Goal: Information Seeking & Learning: Learn about a topic

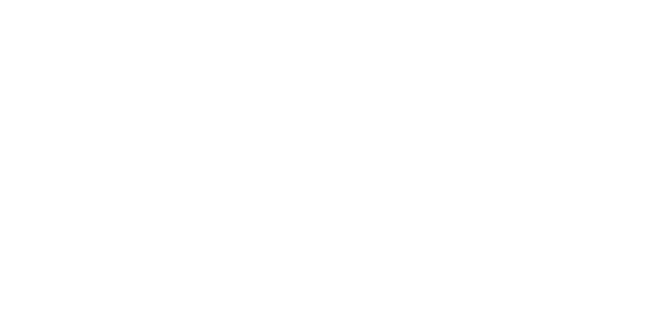
select select "Song"
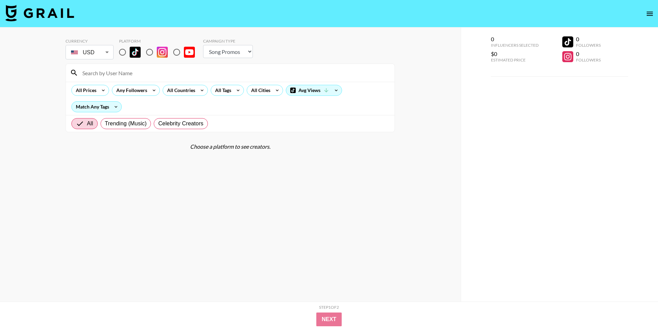
click at [117, 49] on input "radio" at bounding box center [122, 52] width 14 height 14
radio input "true"
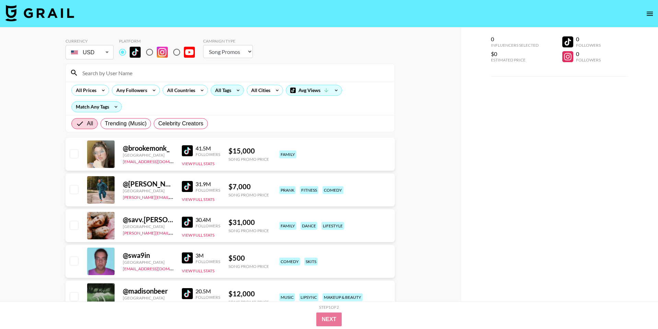
click at [232, 92] on div "All Tags" at bounding box center [222, 90] width 22 height 10
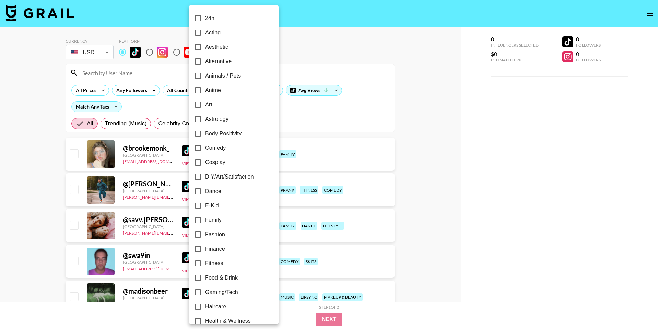
click at [220, 163] on span "Cosplay" at bounding box center [215, 162] width 20 height 8
click at [205, 163] on input "Cosplay" at bounding box center [198, 162] width 14 height 14
checkbox input "true"
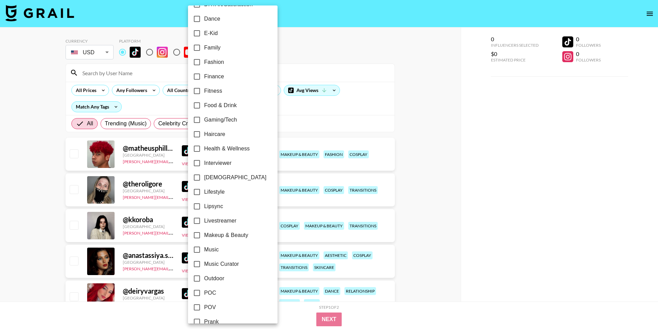
scroll to position [175, 0]
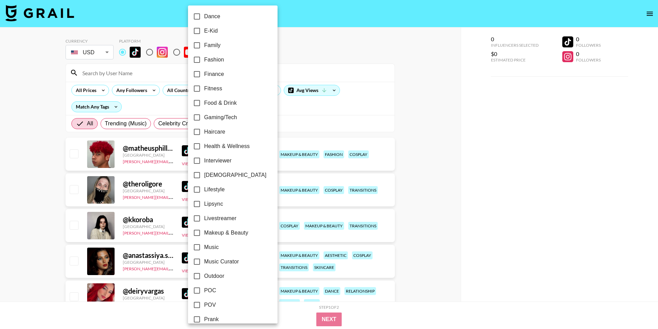
click at [213, 233] on span "Makeup & Beauty" at bounding box center [226, 232] width 44 height 8
click at [204, 233] on input "Makeup & Beauty" at bounding box center [197, 232] width 14 height 14
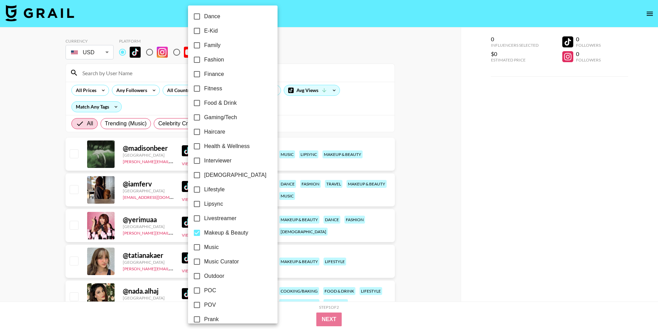
click at [213, 233] on span "Makeup & Beauty" at bounding box center [226, 232] width 44 height 8
click at [204, 233] on input "Makeup & Beauty" at bounding box center [197, 232] width 14 height 14
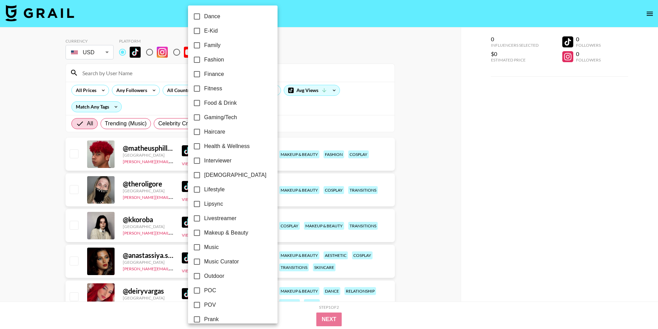
click at [213, 233] on span "Makeup & Beauty" at bounding box center [226, 232] width 44 height 8
click at [204, 233] on input "Makeup & Beauty" at bounding box center [197, 232] width 14 height 14
checkbox input "true"
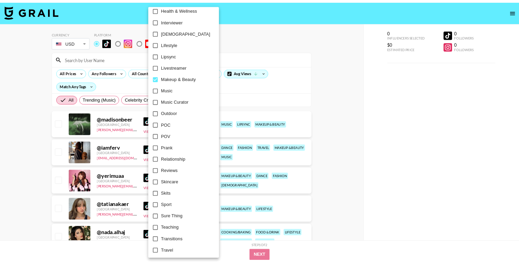
scroll to position [315, 0]
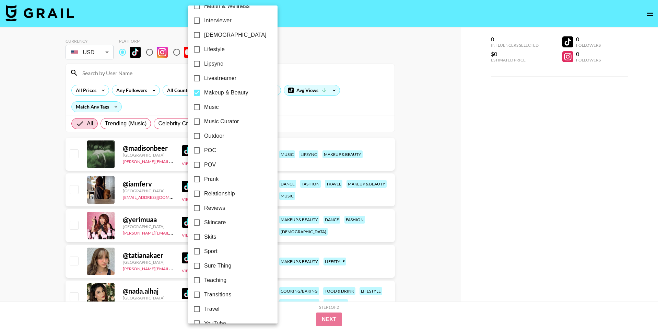
click at [387, 103] on div at bounding box center [329, 164] width 658 height 329
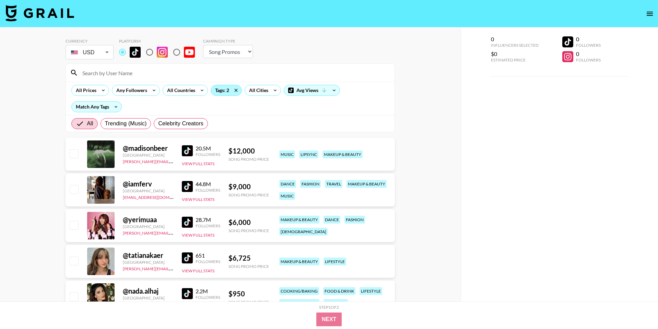
click at [221, 92] on div "Tags: 2" at bounding box center [226, 90] width 31 height 10
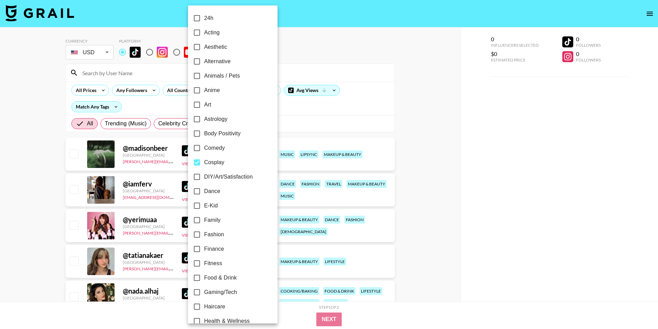
click at [96, 106] on div at bounding box center [329, 164] width 658 height 329
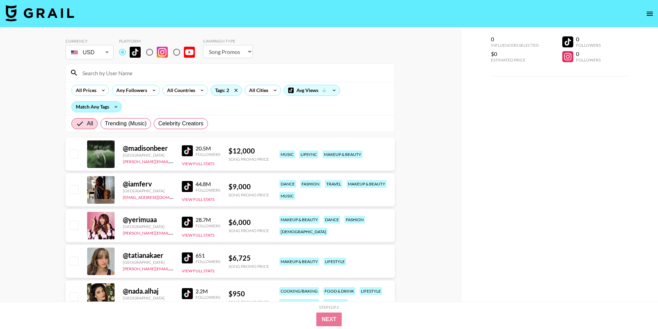
click at [105, 110] on div "Match Any Tags" at bounding box center [97, 107] width 50 height 10
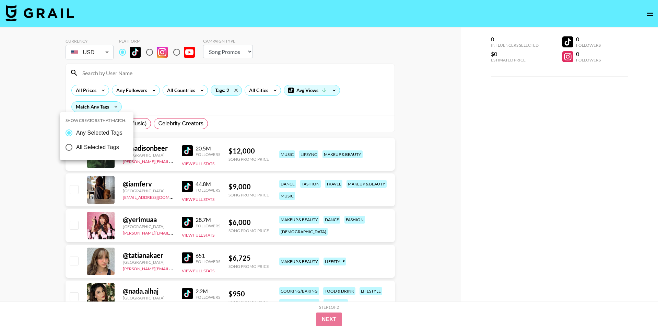
click at [100, 147] on span "All Selected Tags" at bounding box center [97, 147] width 43 height 8
click at [76, 147] on input "All Selected Tags" at bounding box center [69, 147] width 14 height 14
radio input "true"
radio input "false"
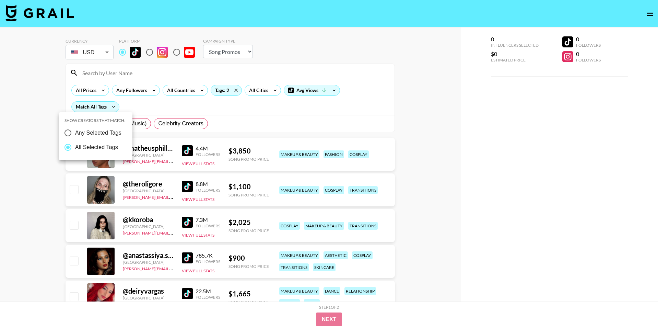
click at [156, 106] on div at bounding box center [329, 164] width 658 height 329
click at [97, 90] on div "All Prices" at bounding box center [90, 90] width 38 height 11
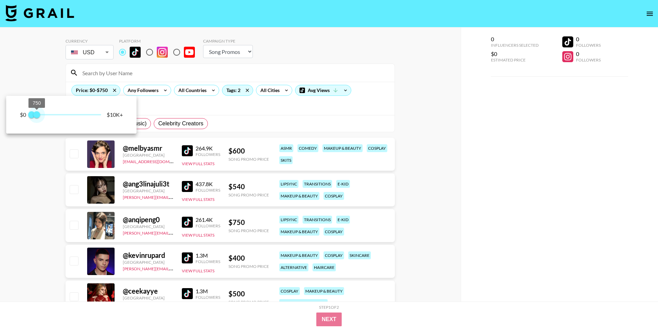
type input "1000"
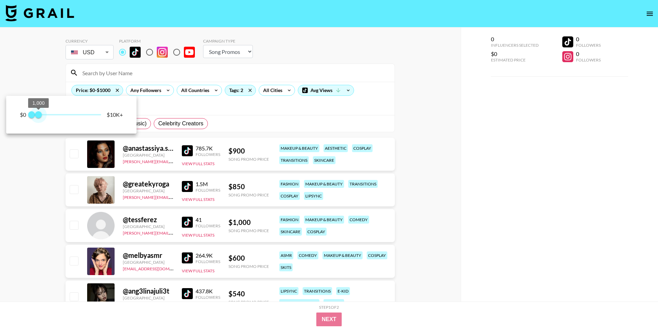
drag, startPoint x: 101, startPoint y: 116, endPoint x: 39, endPoint y: 117, distance: 62.4
click at [39, 117] on span "1,000" at bounding box center [38, 114] width 7 height 7
click at [38, 180] on div at bounding box center [329, 164] width 658 height 329
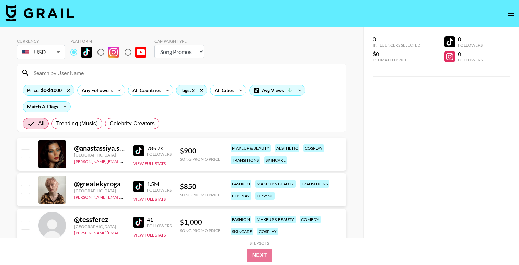
click at [143, 147] on img at bounding box center [138, 150] width 11 height 11
click at [142, 188] on img at bounding box center [138, 186] width 11 height 11
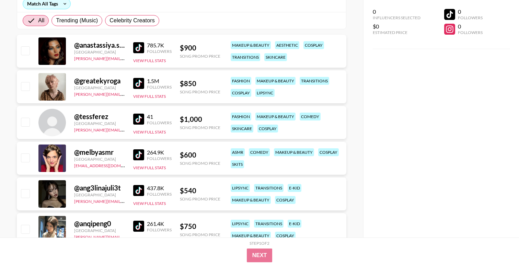
scroll to position [103, 0]
click at [137, 153] on img at bounding box center [138, 154] width 11 height 11
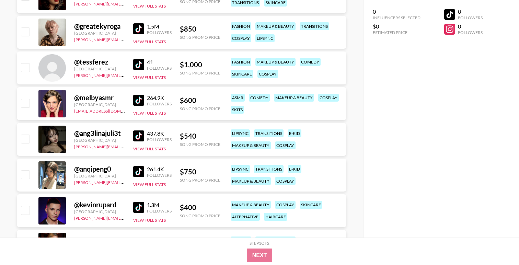
scroll to position [160, 0]
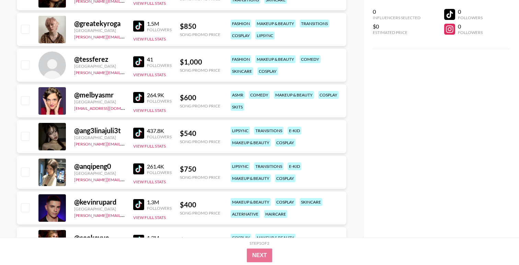
click at [140, 133] on img at bounding box center [138, 133] width 11 height 11
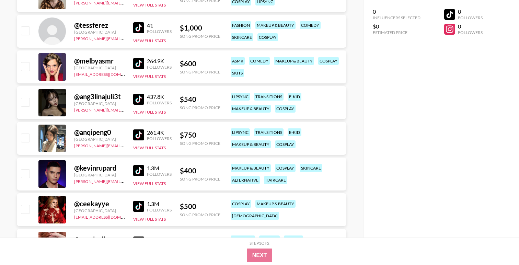
scroll to position [195, 0]
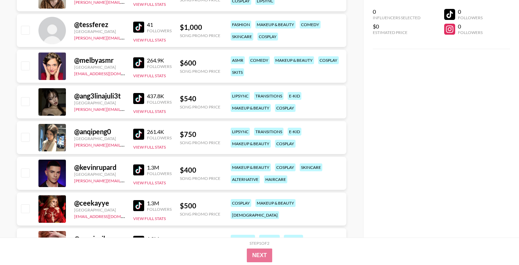
click at [136, 136] on img at bounding box center [138, 134] width 11 height 11
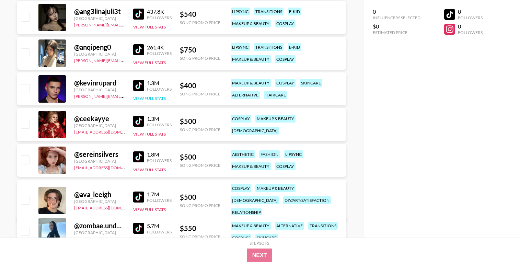
scroll to position [281, 0]
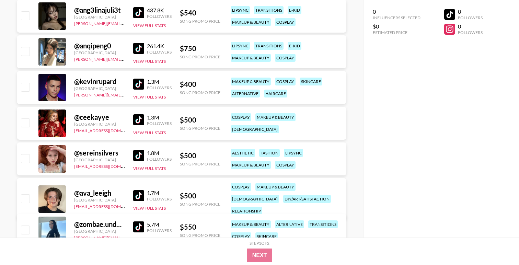
click at [140, 83] on img at bounding box center [138, 84] width 11 height 11
click at [138, 156] on img at bounding box center [138, 155] width 11 height 11
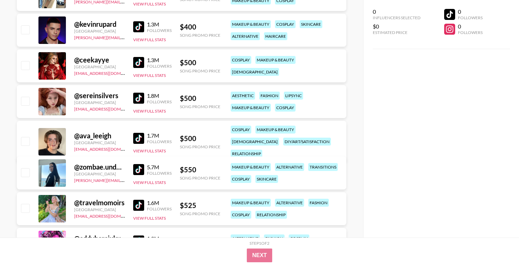
scroll to position [341, 0]
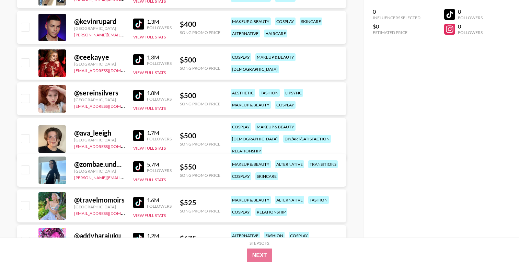
click at [139, 130] on img at bounding box center [138, 135] width 11 height 11
click at [137, 164] on img at bounding box center [138, 166] width 11 height 11
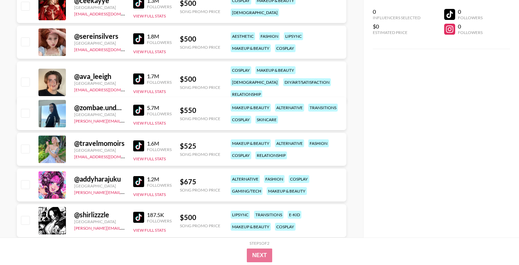
scroll to position [414, 0]
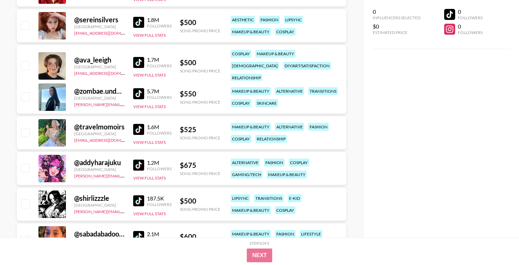
click at [138, 127] on img at bounding box center [138, 129] width 11 height 11
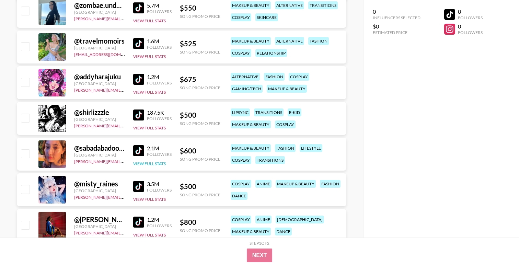
scroll to position [499, 0]
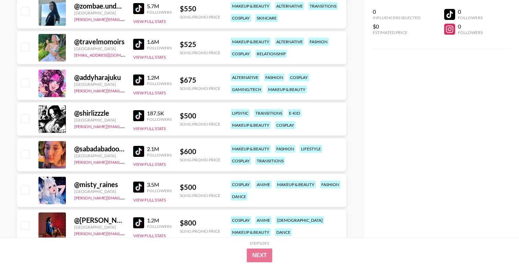
click at [140, 118] on img at bounding box center [138, 115] width 11 height 11
click at [138, 189] on img at bounding box center [138, 186] width 11 height 11
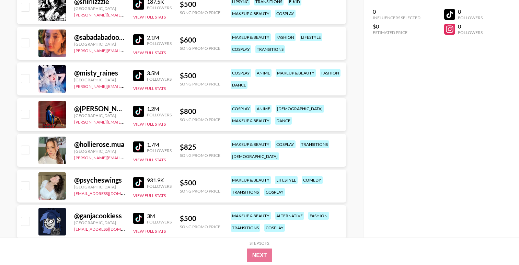
scroll to position [609, 0]
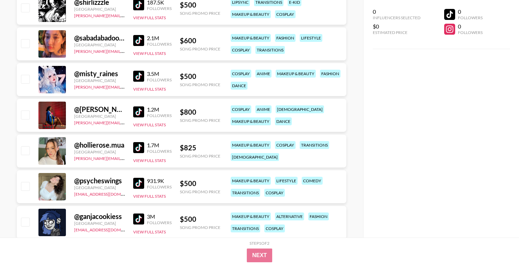
click at [139, 220] on img at bounding box center [138, 218] width 11 height 11
click at [136, 76] on img at bounding box center [138, 76] width 11 height 11
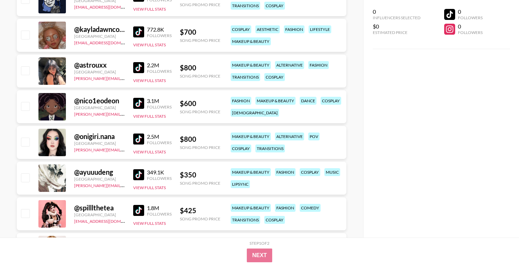
scroll to position [835, 0]
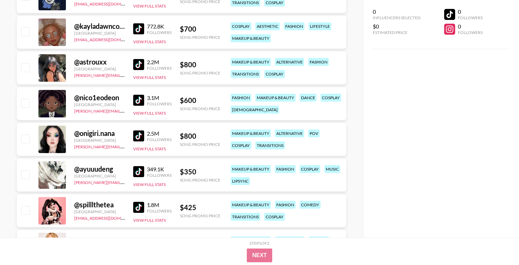
click at [138, 134] on img at bounding box center [138, 135] width 11 height 11
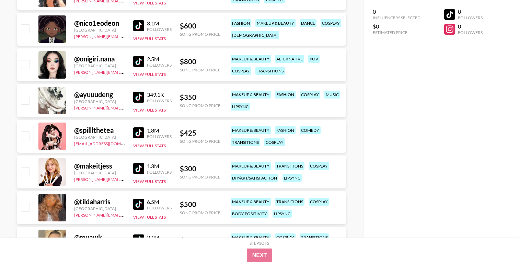
scroll to position [912, 0]
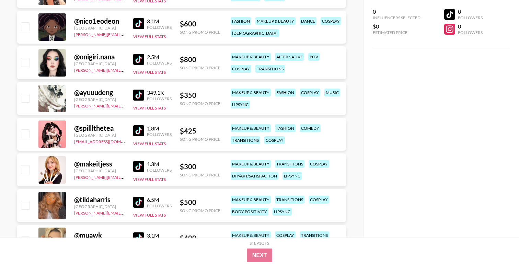
click at [139, 165] on img at bounding box center [138, 166] width 11 height 11
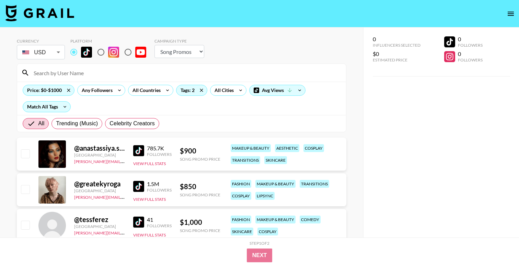
scroll to position [17, 0]
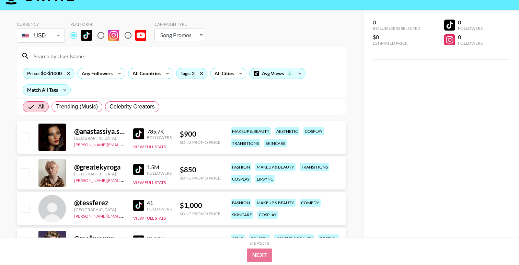
click at [75, 62] on div at bounding box center [181, 56] width 329 height 18
click at [75, 57] on input at bounding box center [185, 55] width 312 height 11
paste input "zombae.undead"
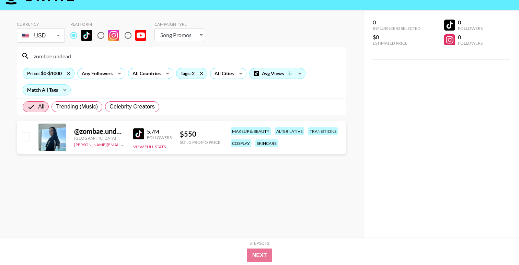
type input "zombae.undead"
click at [71, 59] on input "zombae.undead" at bounding box center [185, 55] width 312 height 11
paste input "sereinsilvers"
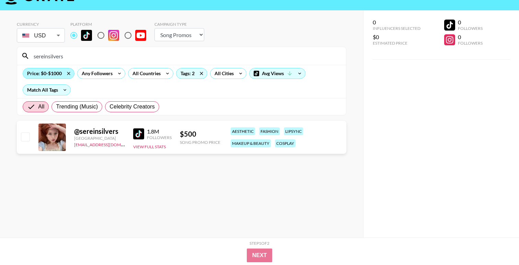
type input "sereinsilvers"
click at [65, 60] on input "sereinsilvers" at bounding box center [185, 55] width 312 height 11
paste input "makeitjess"
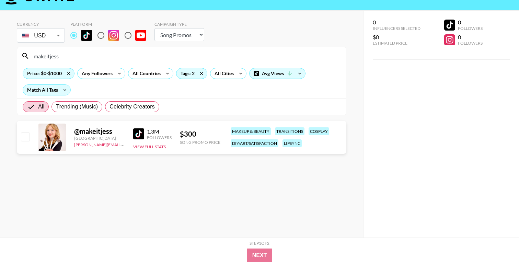
type input "makeitjess"
click at [63, 48] on div "makeitjess" at bounding box center [181, 56] width 329 height 18
click at [50, 57] on input "makeitjess" at bounding box center [185, 55] width 312 height 11
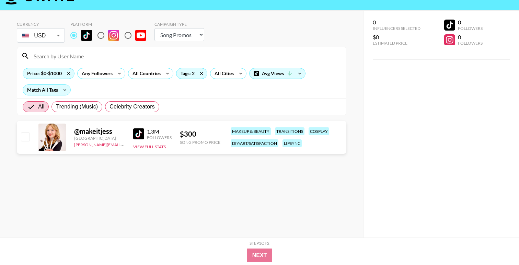
paste input "jesthejemini"
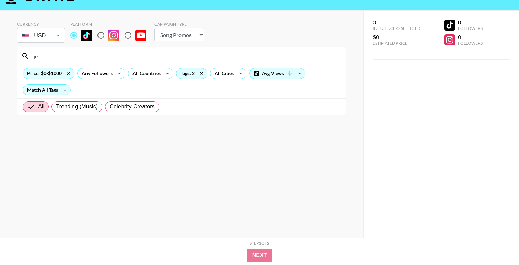
type input "j"
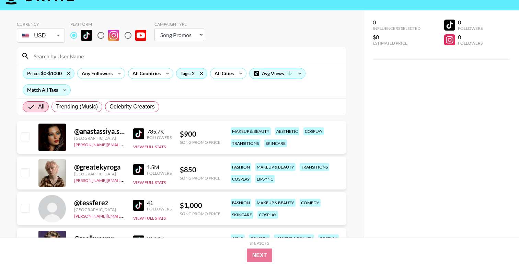
paste input "todorkies"
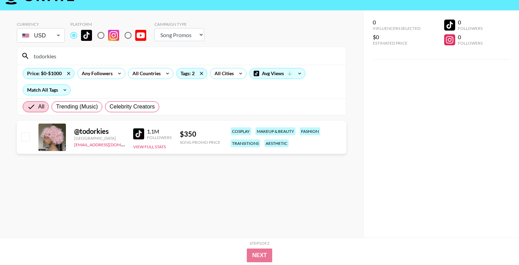
type input "todorkies"
click at [54, 57] on input "todorkies" at bounding box center [185, 55] width 312 height 11
paste input "ucharlie"
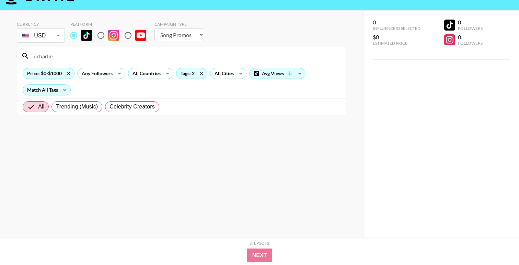
type input "ucharlie"
click at [51, 56] on input "ucharlie" at bounding box center [185, 55] width 312 height 11
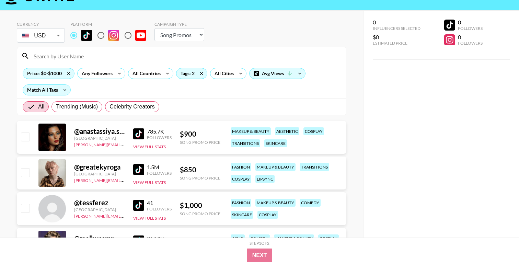
paste input "glambyabbyrose"
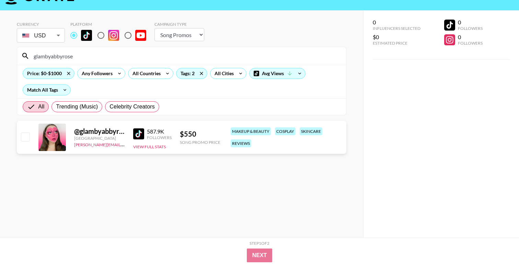
type input "glambyabbyrose"
click at [67, 55] on input "glambyabbyrose" at bounding box center [185, 55] width 312 height 11
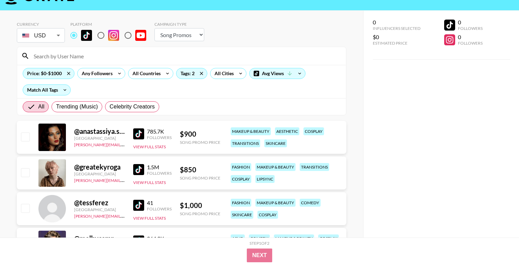
paste input "ammeerrss"
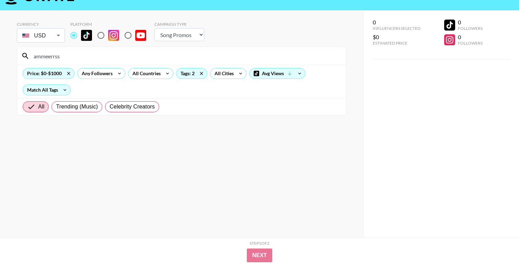
type input "ammeerrss"
click at [43, 56] on input "ammeerrss" at bounding box center [185, 55] width 312 height 11
paste input "alexxandra.makeup"
type input "alexxandra.makeup"
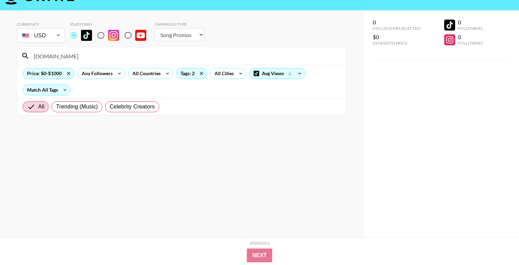
click at [62, 57] on input "alexxandra.makeup" at bounding box center [185, 55] width 312 height 11
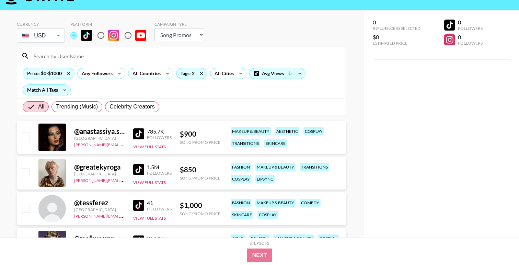
paste input "ammeerrss"
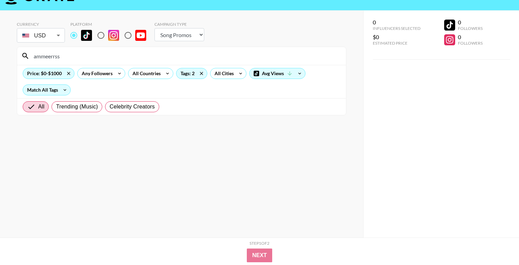
type input "ammeerrss"
click at [57, 56] on input "ammeerrss" at bounding box center [185, 55] width 312 height 11
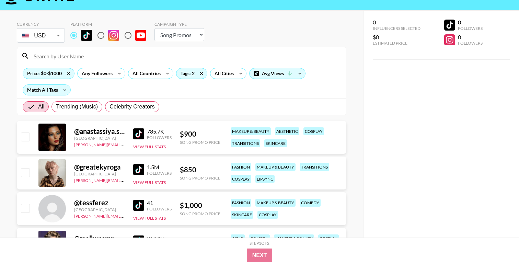
paste input "flixtheclown"
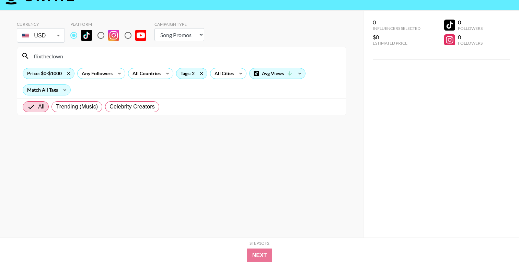
type input "flixtheclown"
click at [48, 59] on input "flixtheclown" at bounding box center [185, 55] width 312 height 11
paste input "bleachblondebaby"
click at [52, 59] on input "bleachblondebaby" at bounding box center [185, 55] width 312 height 11
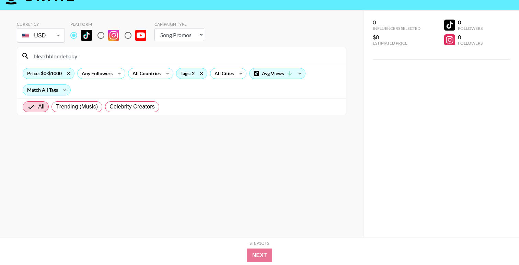
click at [52, 59] on input "bleachblondebaby" at bounding box center [185, 55] width 312 height 11
type input "p"
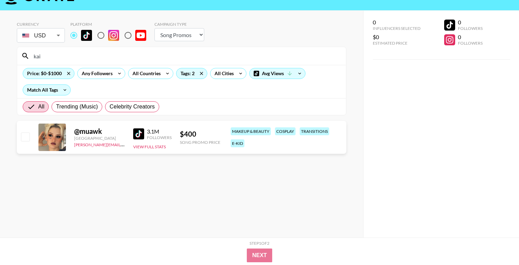
click at [57, 55] on input "kai" at bounding box center [185, 55] width 312 height 11
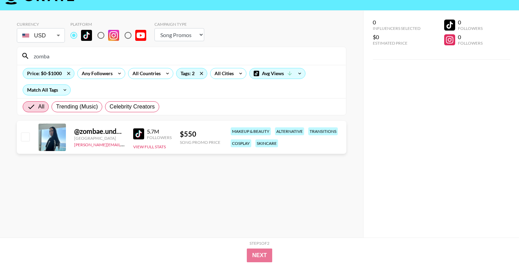
type input "zomba"
click at [53, 56] on input "zomba" at bounding box center [185, 55] width 312 height 11
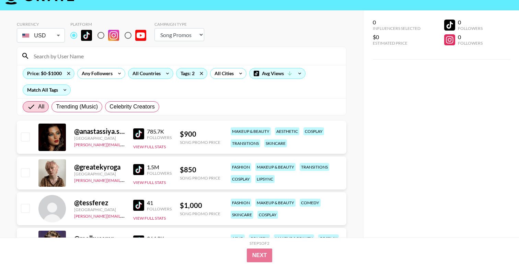
click at [155, 74] on div "All Countries" at bounding box center [145, 73] width 34 height 10
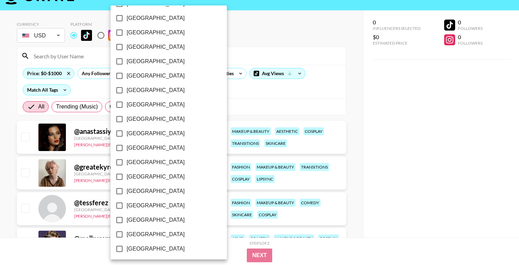
scroll to position [535, 0]
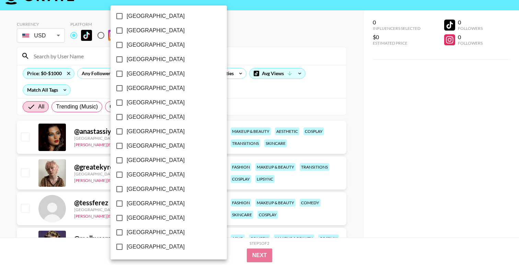
click at [143, 230] on span "[GEOGRAPHIC_DATA]" at bounding box center [156, 232] width 58 height 8
click at [127, 230] on input "[GEOGRAPHIC_DATA]" at bounding box center [119, 232] width 14 height 14
checkbox input "true"
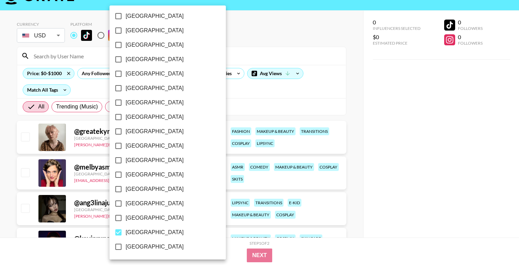
click at [322, 46] on div at bounding box center [259, 132] width 519 height 265
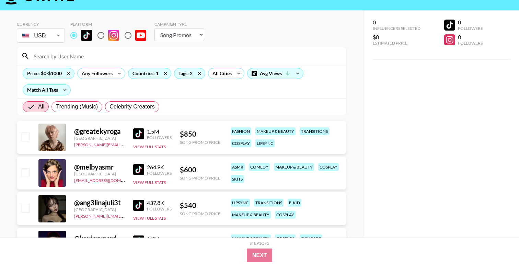
click at [137, 172] on img at bounding box center [138, 169] width 11 height 11
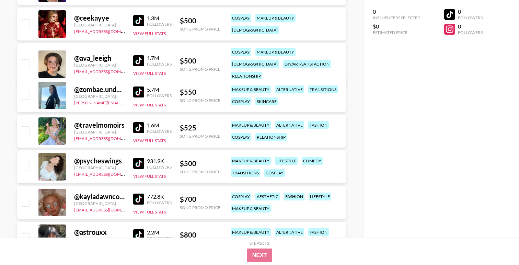
scroll to position [291, 0]
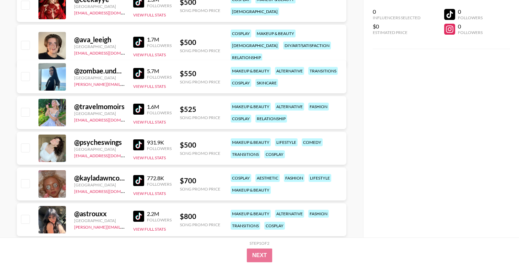
click at [139, 143] on img at bounding box center [138, 144] width 11 height 11
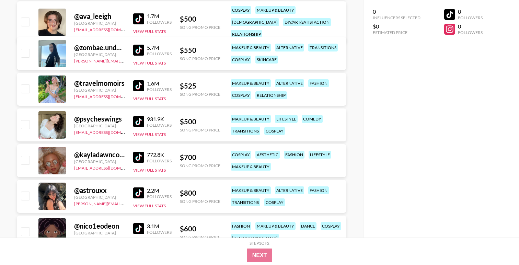
scroll to position [316, 0]
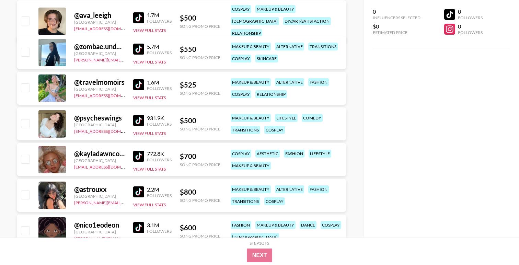
click at [143, 157] on img at bounding box center [138, 156] width 11 height 11
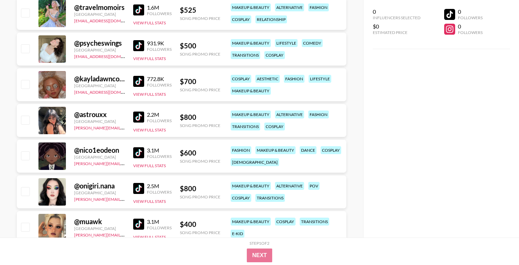
scroll to position [400, 0]
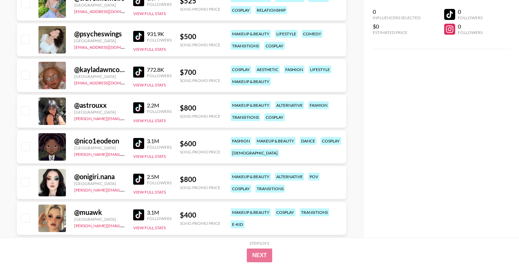
click at [139, 108] on img at bounding box center [138, 107] width 11 height 11
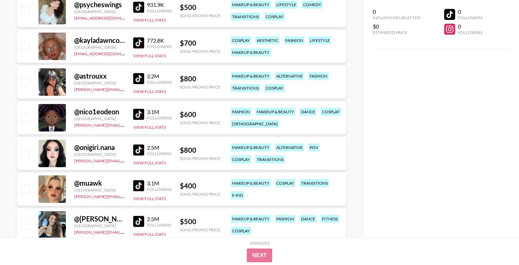
scroll to position [430, 0]
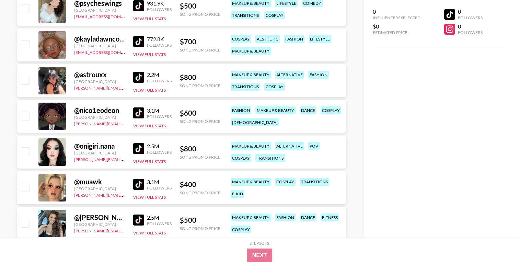
click at [138, 149] on img at bounding box center [138, 148] width 11 height 11
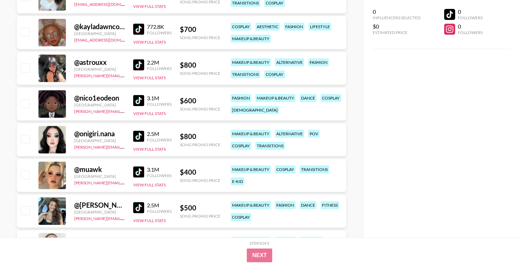
click at [138, 175] on img at bounding box center [138, 171] width 11 height 11
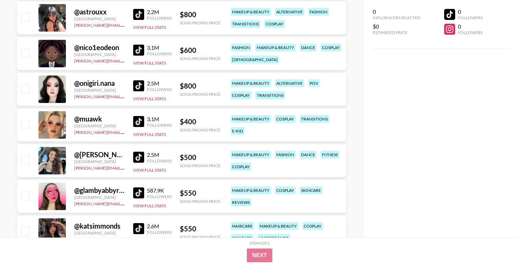
scroll to position [494, 0]
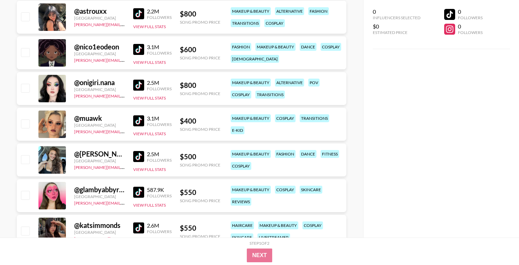
click at [139, 155] on img at bounding box center [138, 156] width 11 height 11
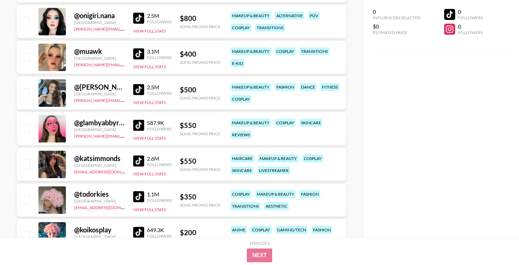
scroll to position [562, 0]
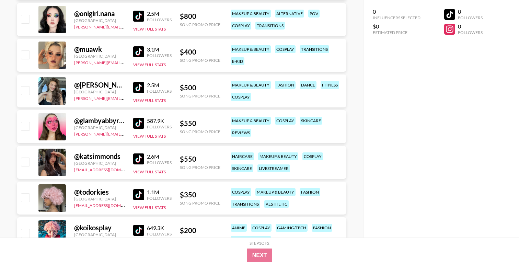
click at [137, 124] on img at bounding box center [138, 123] width 11 height 11
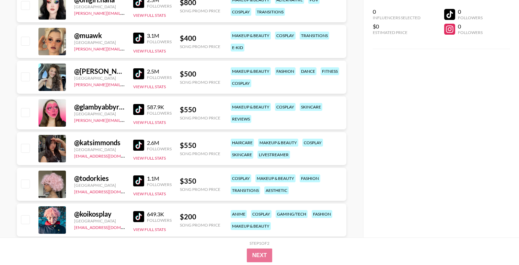
scroll to position [577, 0]
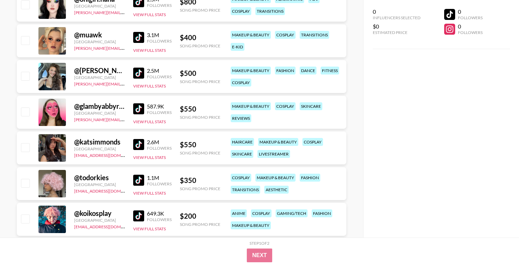
click at [135, 142] on img at bounding box center [138, 144] width 11 height 11
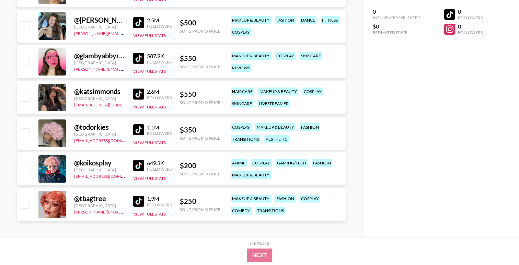
scroll to position [630, 0]
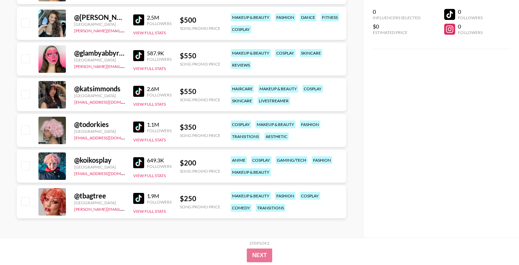
click at [136, 159] on img at bounding box center [138, 162] width 11 height 11
click at [138, 195] on img at bounding box center [138, 198] width 11 height 11
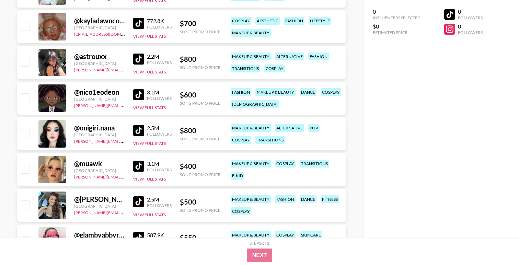
scroll to position [446, 0]
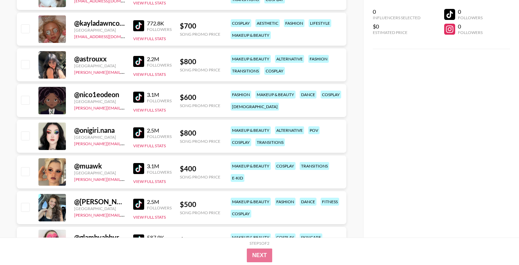
click at [139, 94] on img at bounding box center [138, 97] width 11 height 11
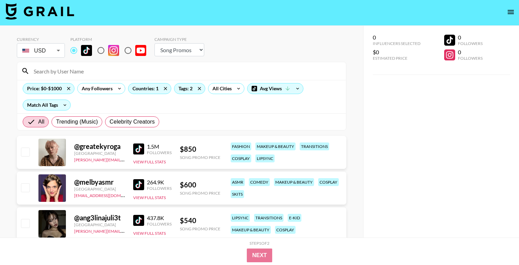
scroll to position [0, 0]
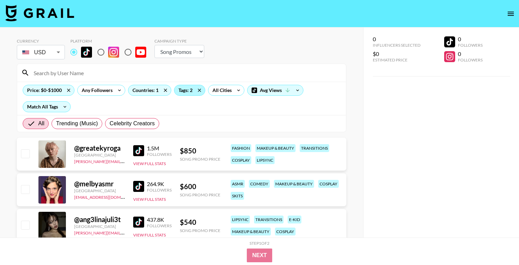
click at [183, 90] on div "Tags: 2" at bounding box center [189, 90] width 31 height 10
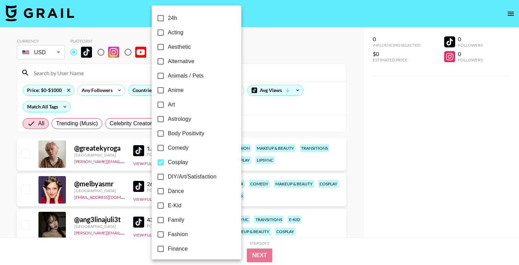
click at [182, 163] on span "Cosplay" at bounding box center [178, 162] width 20 height 8
click at [168, 163] on input "Cosplay" at bounding box center [160, 162] width 14 height 14
checkbox input "false"
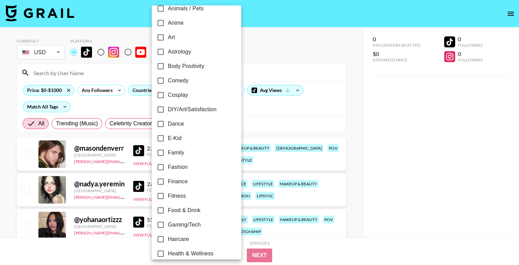
scroll to position [79, 0]
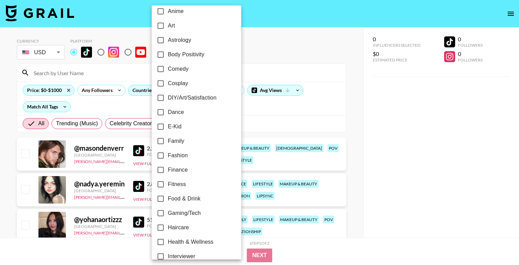
click at [174, 185] on span "Fitness" at bounding box center [177, 184] width 18 height 8
click at [168, 185] on input "Fitness" at bounding box center [160, 184] width 14 height 14
checkbox input "true"
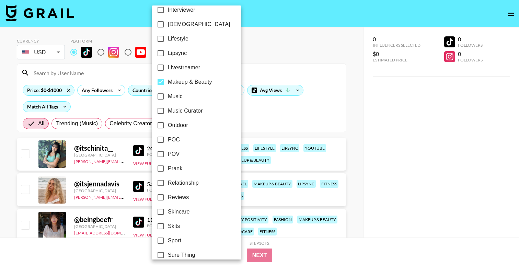
scroll to position [391, 0]
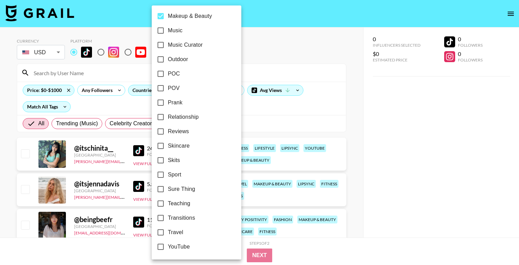
click at [183, 15] on span "Makeup & Beauty" at bounding box center [190, 16] width 44 height 8
click at [168, 15] on input "Makeup & Beauty" at bounding box center [160, 16] width 14 height 14
checkbox input "false"
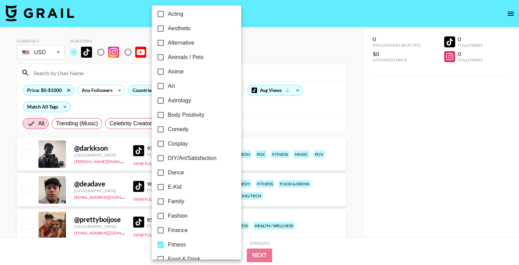
scroll to position [0, 0]
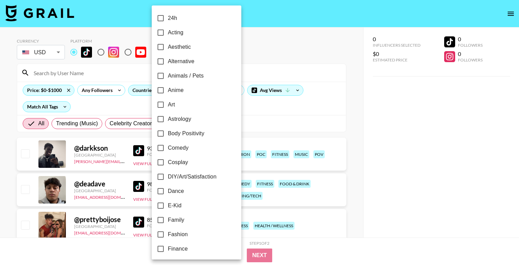
click at [295, 116] on div at bounding box center [259, 132] width 519 height 265
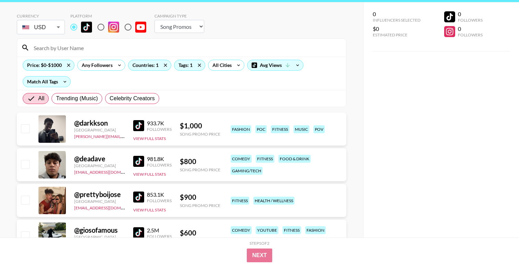
scroll to position [13, 0]
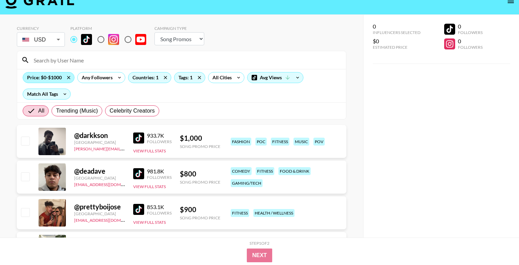
click at [50, 82] on div "Price: $0-$1000" at bounding box center [48, 77] width 51 height 10
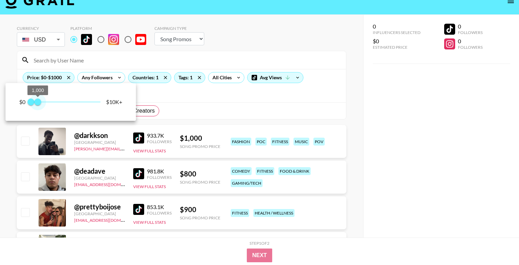
type input "750"
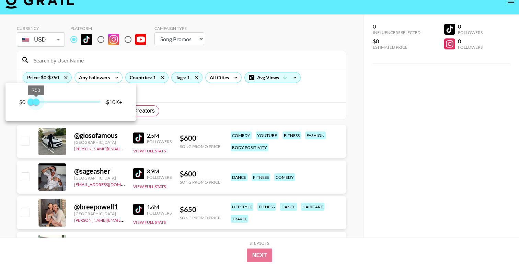
click at [36, 103] on span "750" at bounding box center [36, 101] width 7 height 7
click at [254, 44] on div at bounding box center [259, 132] width 519 height 265
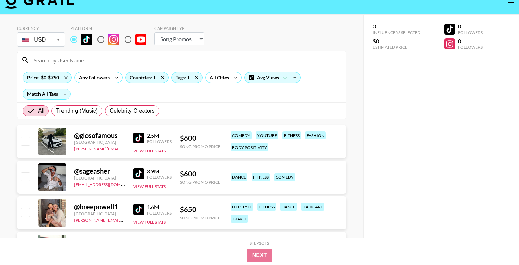
click at [140, 139] on img at bounding box center [138, 137] width 11 height 11
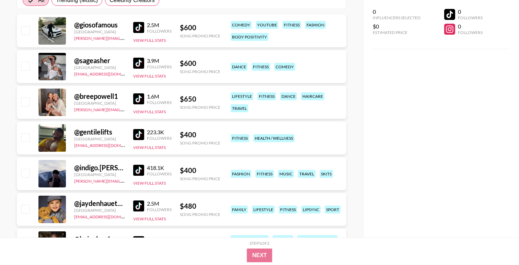
scroll to position [124, 0]
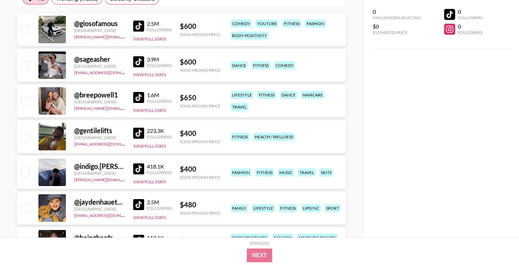
click at [138, 63] on img at bounding box center [138, 61] width 11 height 11
click at [142, 133] on img at bounding box center [138, 133] width 11 height 11
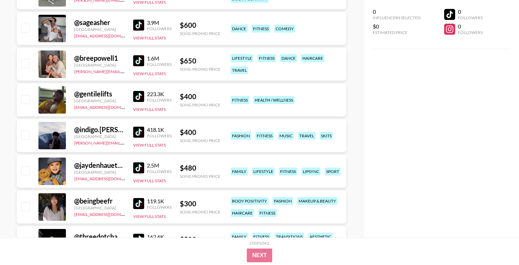
scroll to position [179, 0]
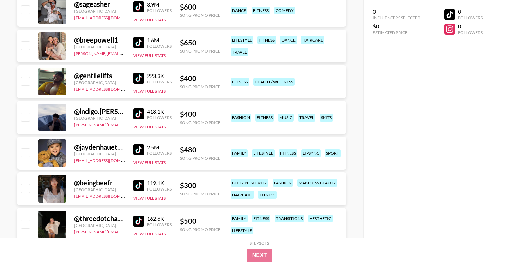
click at [138, 112] on img at bounding box center [138, 113] width 11 height 11
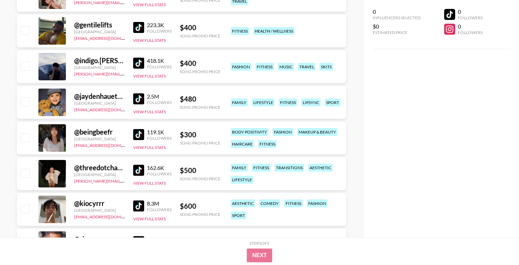
scroll to position [231, 0]
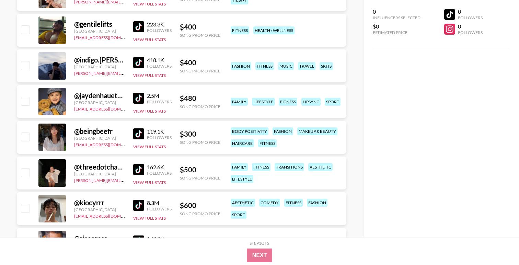
click at [139, 172] on img at bounding box center [138, 169] width 11 height 11
click at [139, 98] on img at bounding box center [138, 98] width 11 height 11
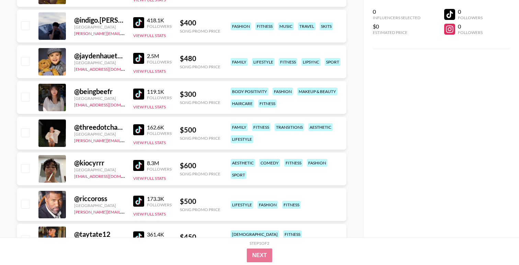
scroll to position [273, 0]
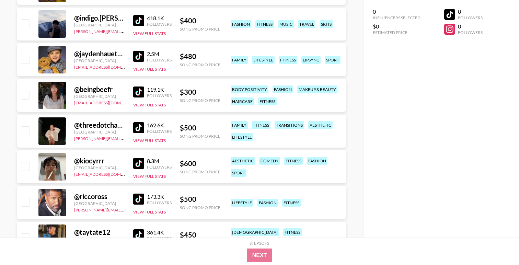
click at [140, 163] on img at bounding box center [138, 163] width 11 height 11
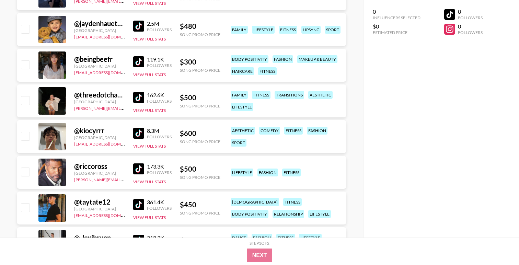
scroll to position [318, 0]
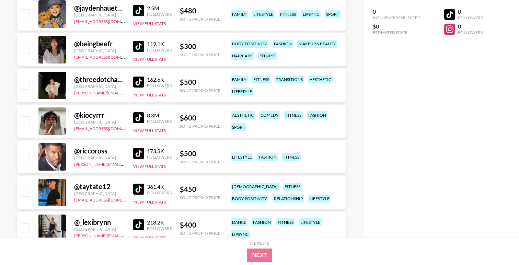
click at [136, 226] on img at bounding box center [138, 224] width 11 height 11
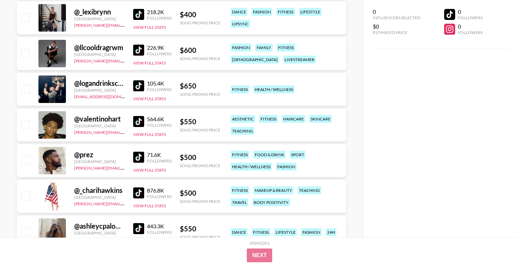
scroll to position [530, 0]
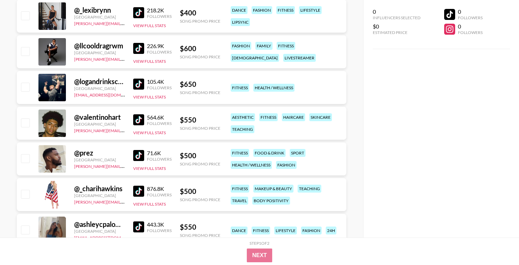
click at [139, 119] on img at bounding box center [138, 119] width 11 height 11
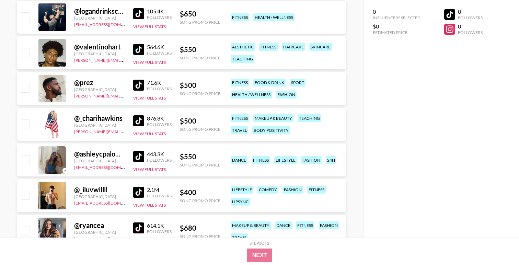
scroll to position [607, 0]
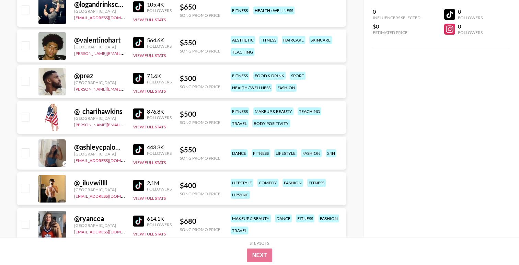
click at [139, 149] on img at bounding box center [138, 149] width 11 height 11
click at [137, 222] on img at bounding box center [138, 220] width 11 height 11
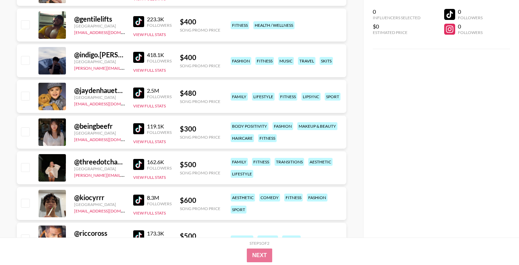
scroll to position [0, 0]
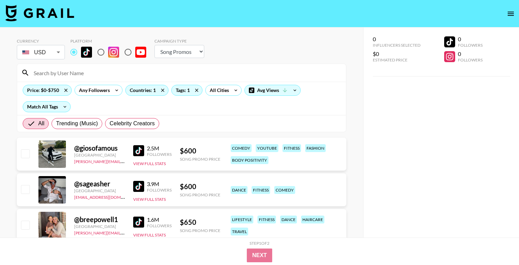
click at [64, 71] on input at bounding box center [185, 72] width 312 height 11
paste input "greatekyroga"
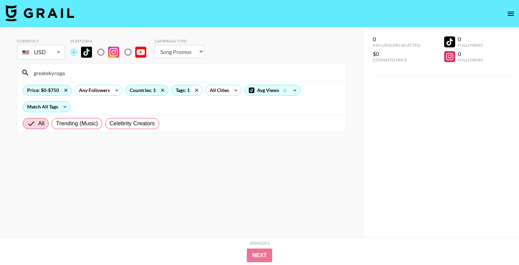
type input "greatekyroga"
click at [195, 90] on icon at bounding box center [196, 90] width 11 height 10
click at [62, 91] on icon at bounding box center [65, 90] width 11 height 10
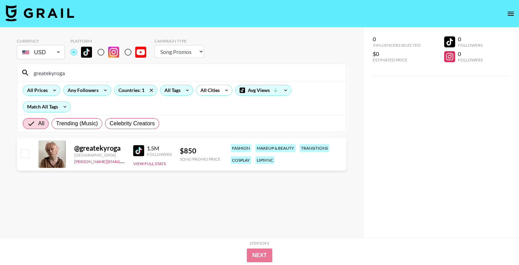
click at [64, 90] on div "Any Followers" at bounding box center [81, 90] width 36 height 10
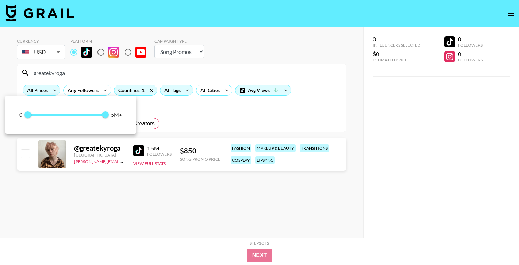
click at [53, 214] on div at bounding box center [259, 132] width 519 height 265
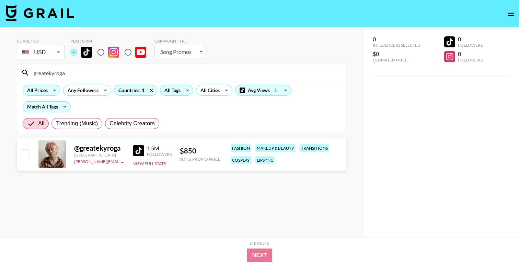
click at [49, 72] on input "greatekyroga" at bounding box center [185, 72] width 312 height 11
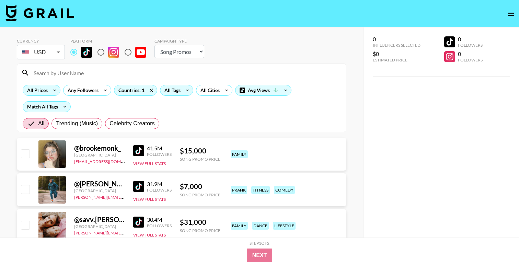
paste input "ava_leeigh"
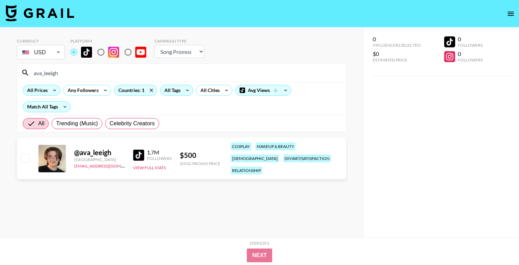
type input "ava_leeigh"
click at [56, 75] on input "ava_leeigh" at bounding box center [185, 72] width 312 height 11
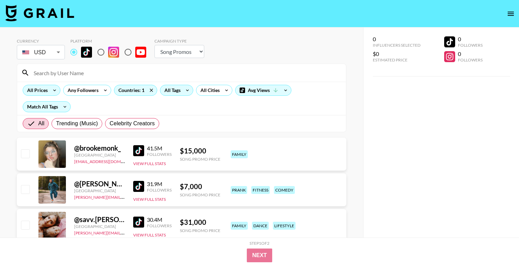
paste input "koikosplay"
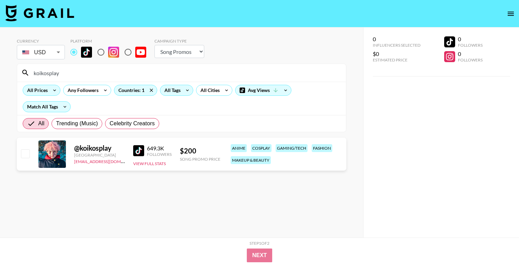
type input "koikosplay"
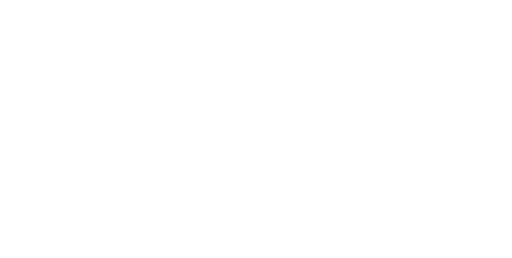
select select "Song"
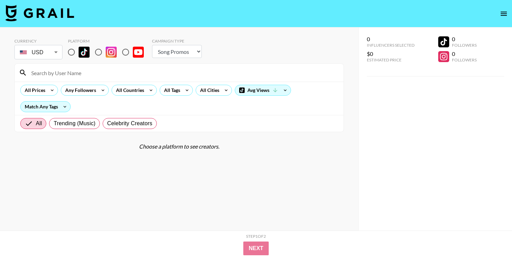
click at [70, 52] on input "radio" at bounding box center [71, 52] width 14 height 14
radio input "true"
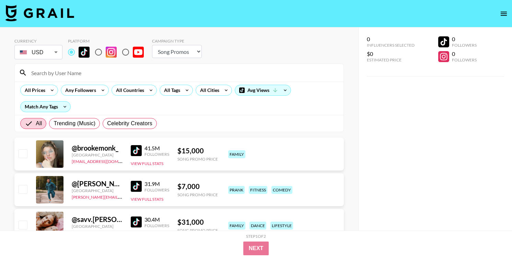
click at [70, 73] on input at bounding box center [183, 72] width 312 height 11
paste input "ava_leeigh"
type input "ava_leeigh"
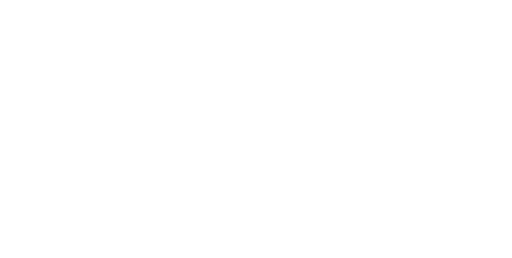
select select "Song"
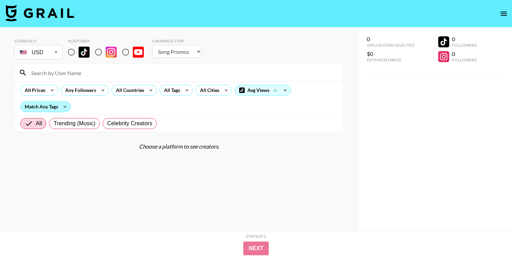
click at [57, 106] on div "Match Any Tags" at bounding box center [46, 107] width 50 height 10
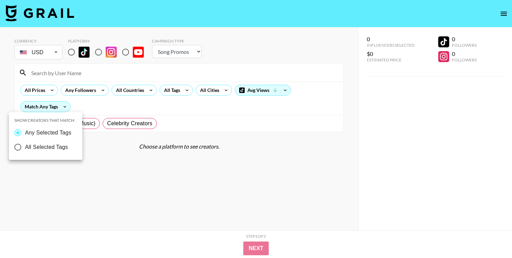
click at [55, 146] on span "All Selected Tags" at bounding box center [46, 147] width 43 height 8
click at [25, 146] on input "All Selected Tags" at bounding box center [18, 147] width 14 height 14
radio input "true"
radio input "false"
click at [171, 91] on div at bounding box center [256, 129] width 512 height 258
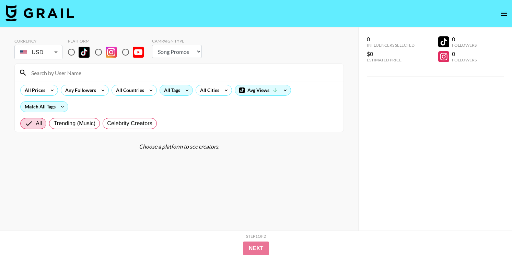
click at [173, 92] on div "All Tags" at bounding box center [171, 90] width 22 height 10
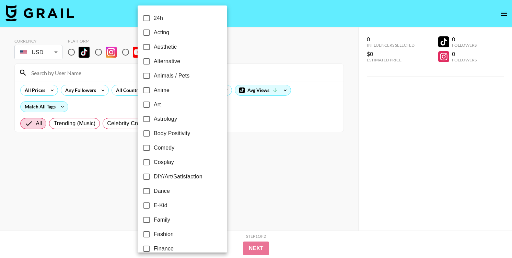
click at [167, 147] on span "Comedy" at bounding box center [164, 148] width 21 height 8
click at [154, 147] on input "Comedy" at bounding box center [146, 148] width 14 height 14
click at [167, 147] on span "Comedy" at bounding box center [163, 148] width 21 height 8
click at [153, 147] on input "Comedy" at bounding box center [146, 148] width 14 height 14
checkbox input "false"
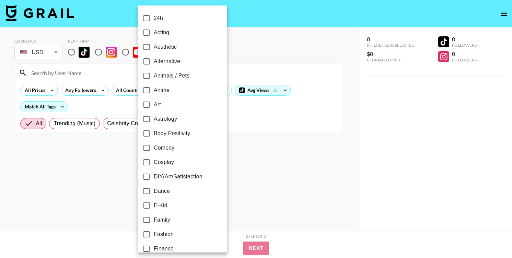
click at [167, 162] on span "Cosplay" at bounding box center [164, 162] width 20 height 8
click at [154, 162] on input "Cosplay" at bounding box center [146, 162] width 14 height 14
checkbox input "true"
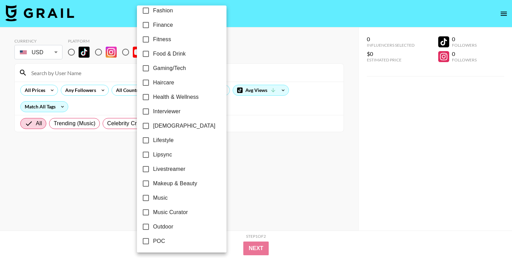
scroll to position [226, 0]
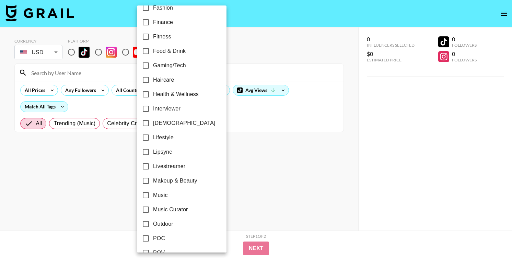
click at [170, 179] on span "Makeup & Beauty" at bounding box center [175, 181] width 44 height 8
click at [153, 179] on input "Makeup & Beauty" at bounding box center [146, 181] width 14 height 14
checkbox input "true"
click at [125, 159] on div at bounding box center [256, 129] width 512 height 258
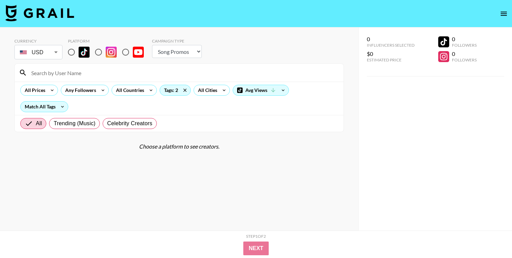
click at [74, 51] on input "radio" at bounding box center [71, 52] width 14 height 14
radio input "true"
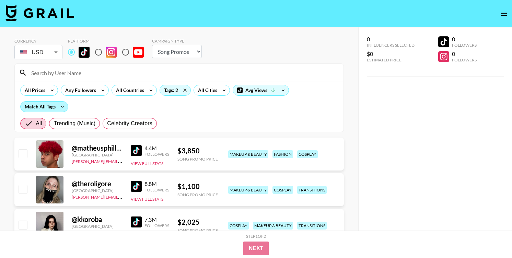
click at [46, 108] on div "Match All Tags" at bounding box center [44, 107] width 47 height 10
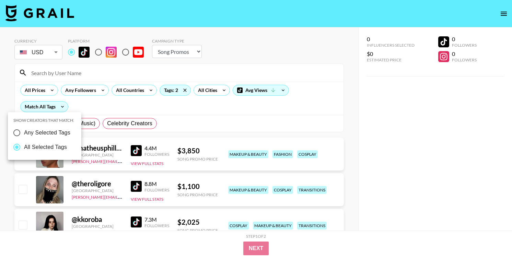
click at [131, 90] on div at bounding box center [256, 129] width 512 height 258
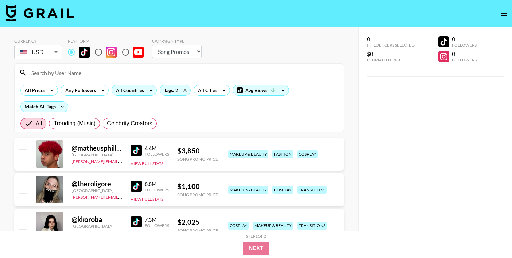
click at [139, 92] on div "All Countries" at bounding box center [129, 90] width 34 height 10
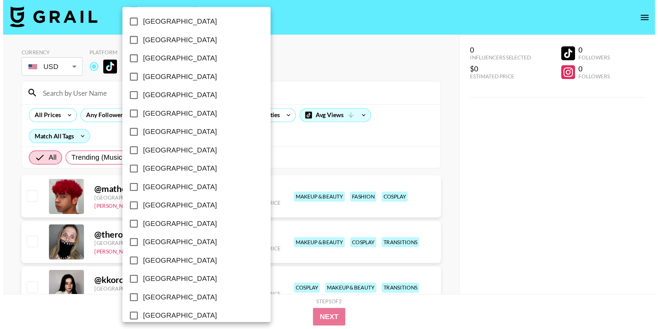
scroll to position [542, 0]
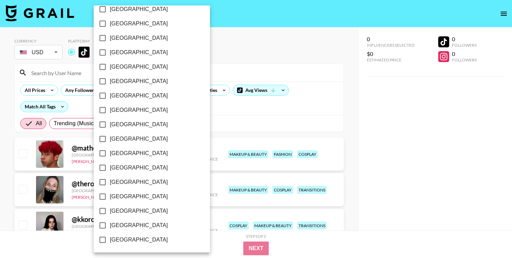
click at [126, 227] on span "[GEOGRAPHIC_DATA]" at bounding box center [139, 225] width 58 height 8
click at [110, 227] on input "[GEOGRAPHIC_DATA]" at bounding box center [102, 225] width 14 height 14
checkbox input "true"
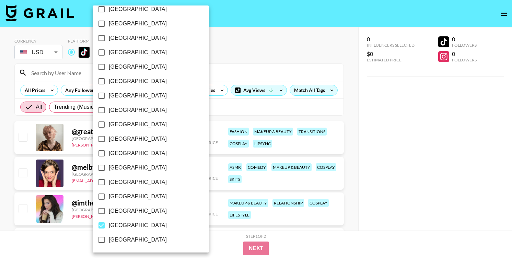
click at [304, 95] on div at bounding box center [256, 129] width 512 height 258
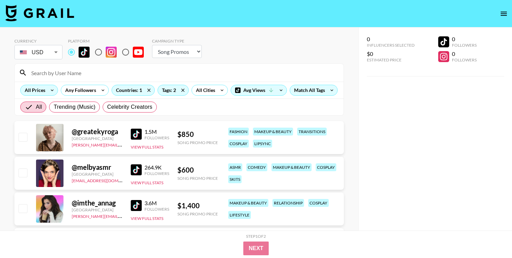
click at [51, 93] on icon at bounding box center [52, 90] width 11 height 10
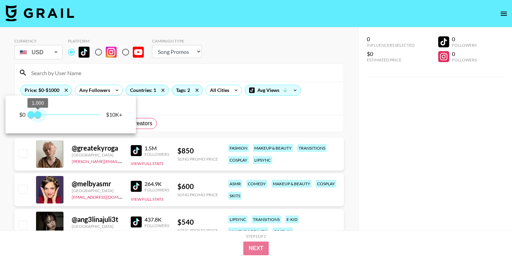
type input "750"
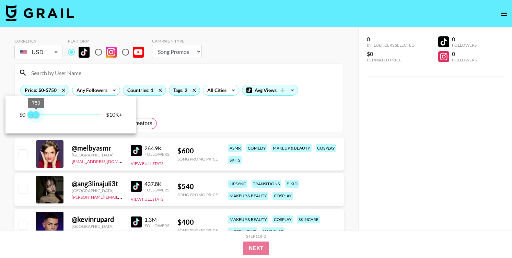
drag, startPoint x: 101, startPoint y: 118, endPoint x: 37, endPoint y: 120, distance: 64.5
click at [37, 118] on span "750" at bounding box center [36, 114] width 7 height 7
click at [278, 56] on div at bounding box center [256, 129] width 512 height 258
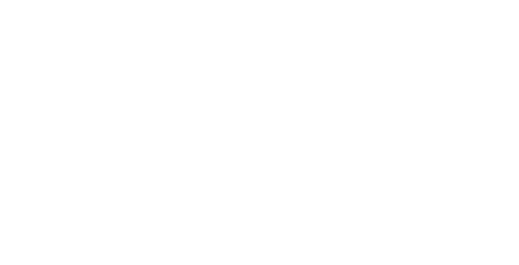
select select "Song"
